Goal: Information Seeking & Learning: Check status

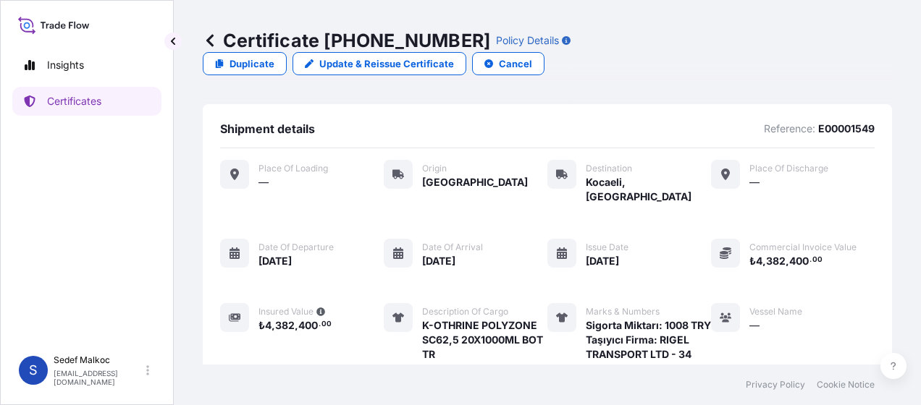
scroll to position [320, 0]
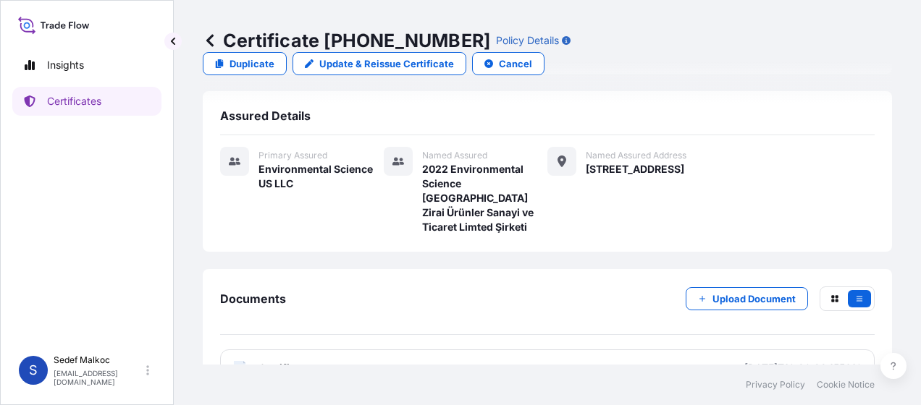
click at [208, 43] on icon at bounding box center [210, 40] width 14 height 14
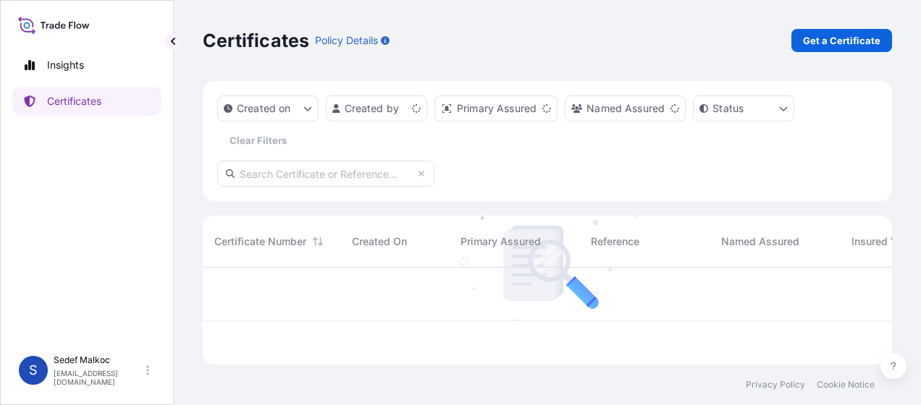
scroll to position [94, 678]
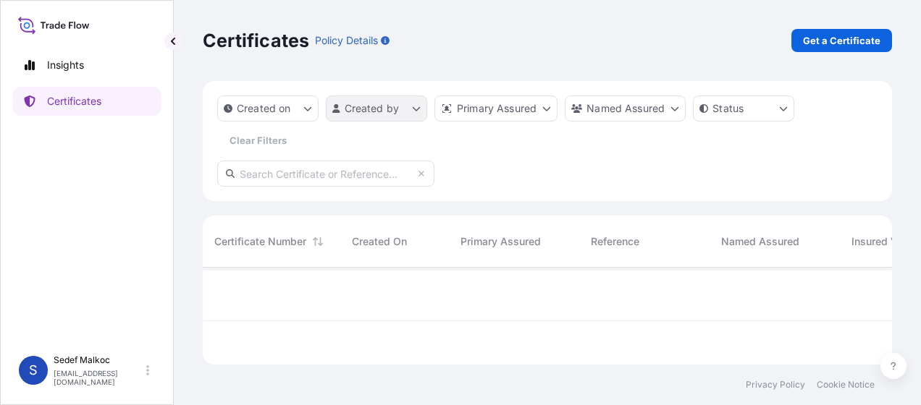
click at [371, 120] on html "Insights Certificates S [PERSON_NAME] [EMAIL_ADDRESS][PERSON_NAME][DOMAIN_NAME]…" at bounding box center [460, 202] width 921 height 405
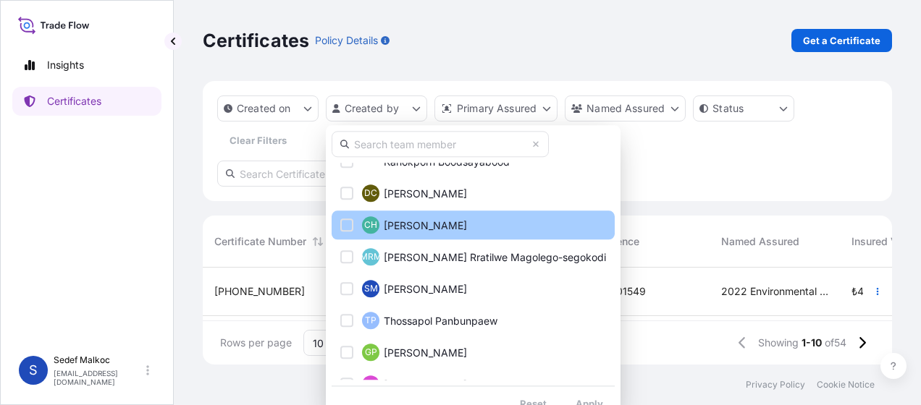
scroll to position [67, 0]
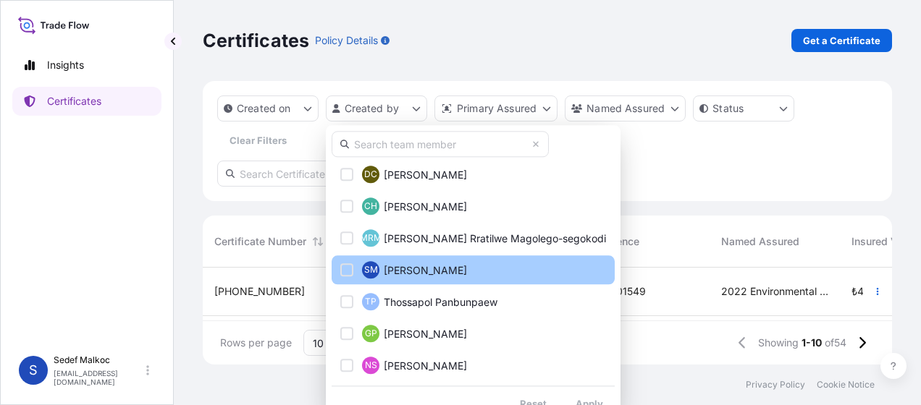
click at [449, 275] on span "[PERSON_NAME]" at bounding box center [425, 271] width 83 height 14
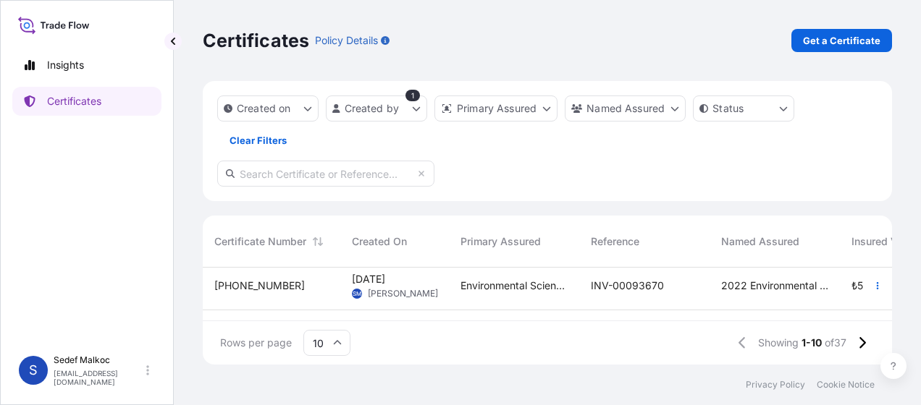
scroll to position [116, 0]
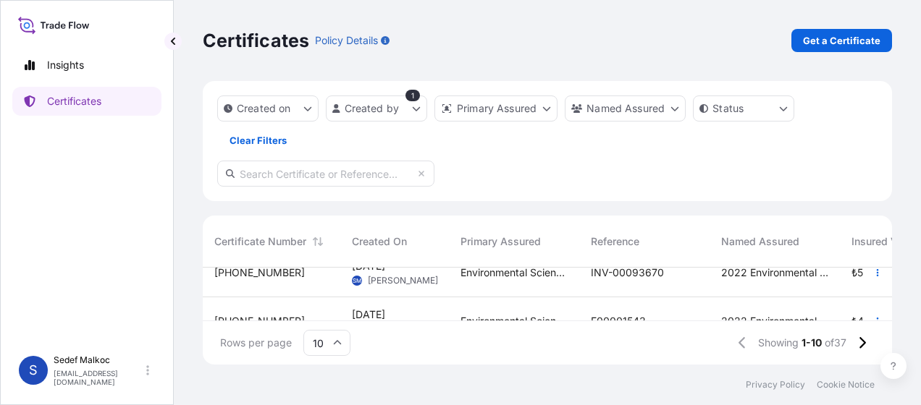
click at [707, 278] on div "INV-00093670" at bounding box center [644, 273] width 130 height 49
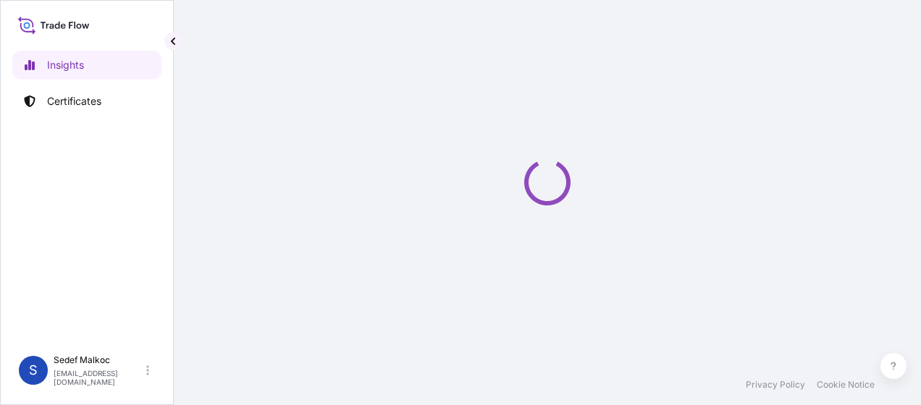
select select "2025"
